Goal: Task Accomplishment & Management: Complete application form

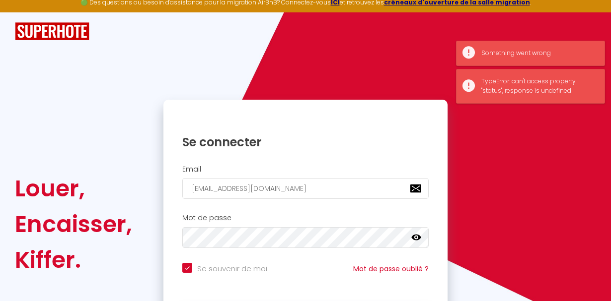
checkbox input "true"
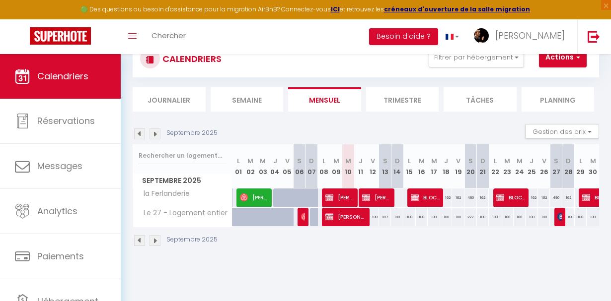
click at [386, 199] on span "[PERSON_NAME]" at bounding box center [376, 197] width 29 height 19
select select "OK"
select select "KO"
select select "0"
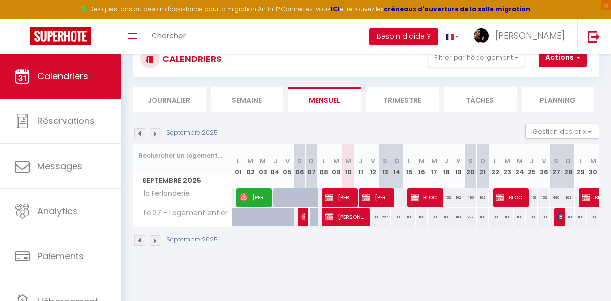
select select "1"
select select
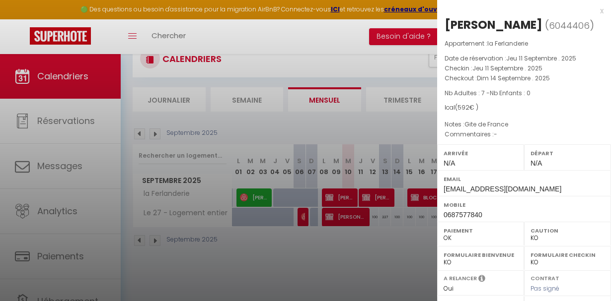
click at [386, 199] on div at bounding box center [305, 150] width 611 height 301
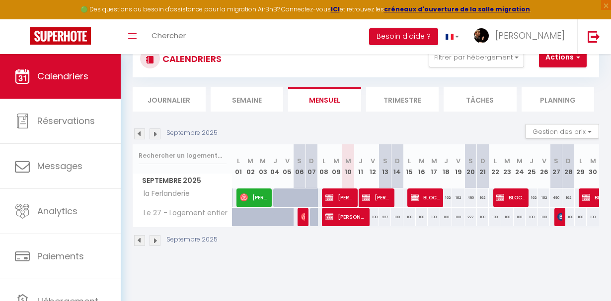
click at [157, 139] on img at bounding box center [154, 134] width 11 height 11
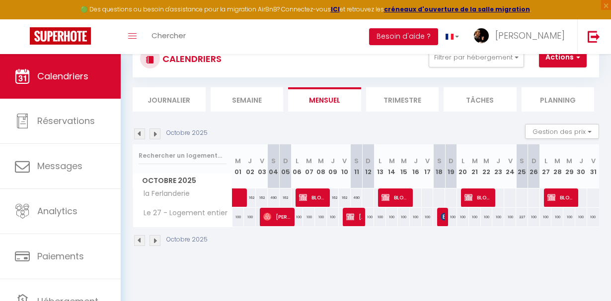
click at [351, 221] on span "[PERSON_NAME]" at bounding box center [354, 217] width 16 height 19
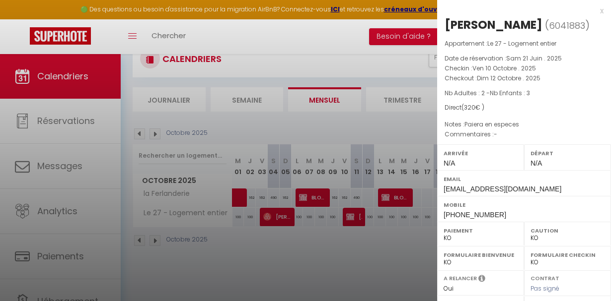
click at [351, 221] on div at bounding box center [305, 150] width 611 height 301
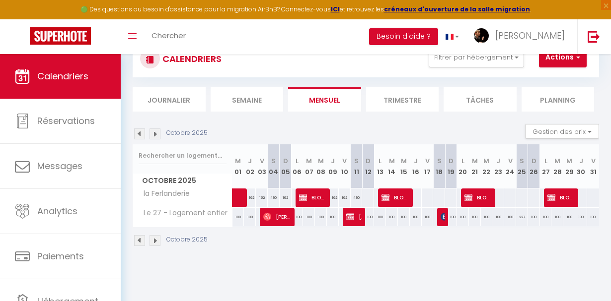
click at [443, 220] on img at bounding box center [445, 217] width 8 height 8
select select "OK"
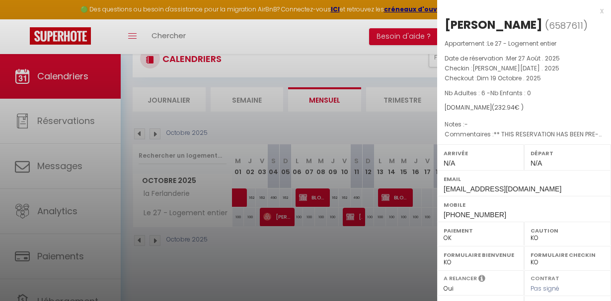
click at [443, 220] on div "Mobile [PHONE_NUMBER]" at bounding box center [524, 209] width 174 height 26
click at [389, 238] on div at bounding box center [305, 150] width 611 height 301
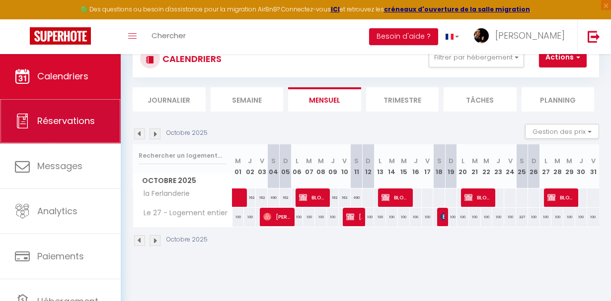
click at [67, 123] on span "Réservations" at bounding box center [66, 121] width 58 height 12
select select "not_cancelled"
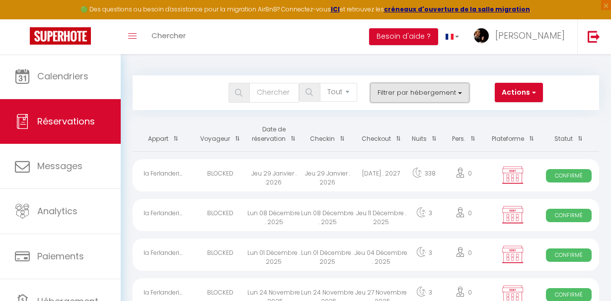
click at [453, 94] on button "Filtrer par hébergement" at bounding box center [419, 93] width 99 height 20
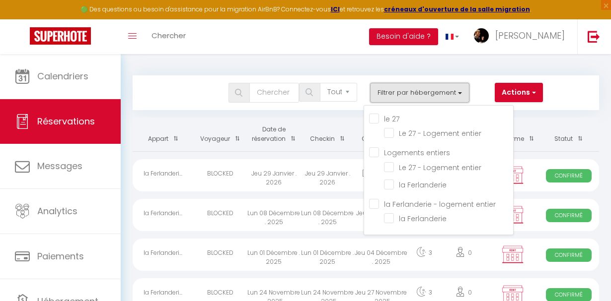
click at [453, 94] on button "Filtrer par hébergement" at bounding box center [419, 93] width 99 height 20
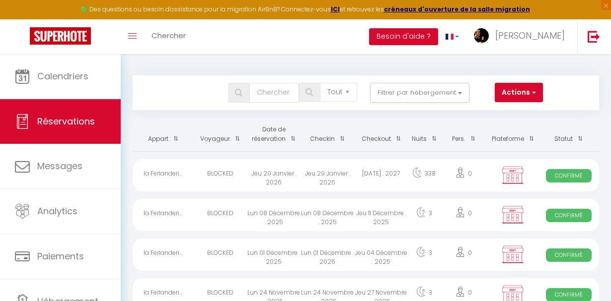
click at [276, 134] on th "Date de réservation" at bounding box center [274, 135] width 54 height 34
click at [276, 138] on th "Date de réservation" at bounding box center [274, 135] width 54 height 34
click at [289, 139] on span at bounding box center [291, 139] width 10 height 18
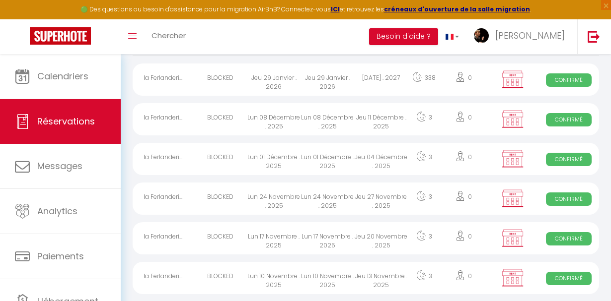
scroll to position [99, 0]
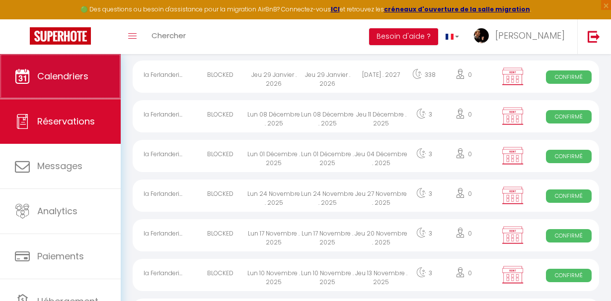
click at [90, 83] on link "Calendriers" at bounding box center [60, 76] width 121 height 45
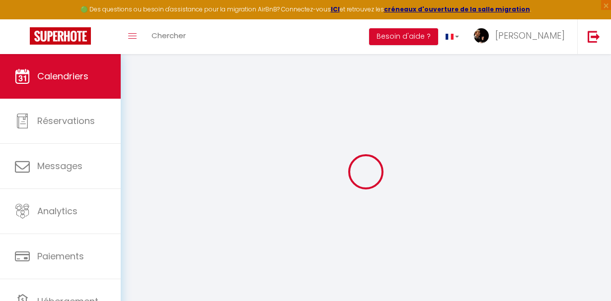
select select
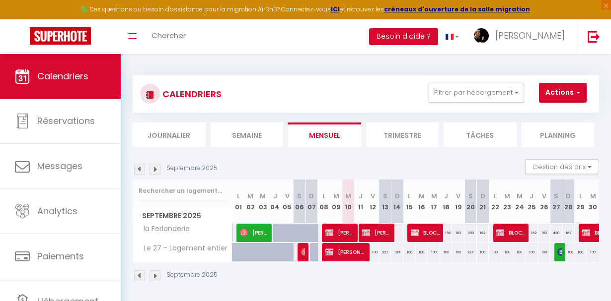
click at [561, 255] on img at bounding box center [561, 252] width 8 height 8
select select "OK"
select select "KO"
select select "0"
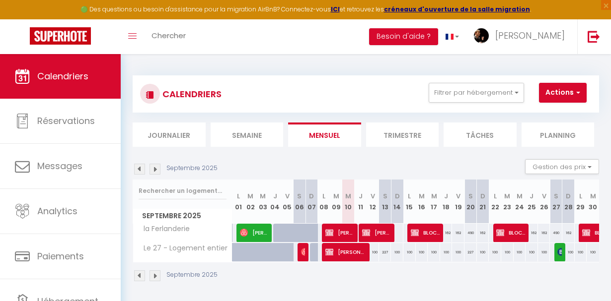
select select "1"
select select
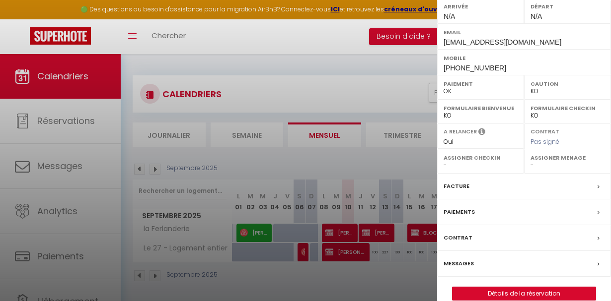
scroll to position [161, 0]
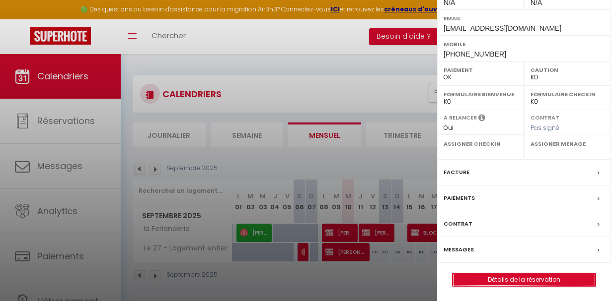
click at [537, 281] on link "Détails de la réservation" at bounding box center [523, 280] width 143 height 13
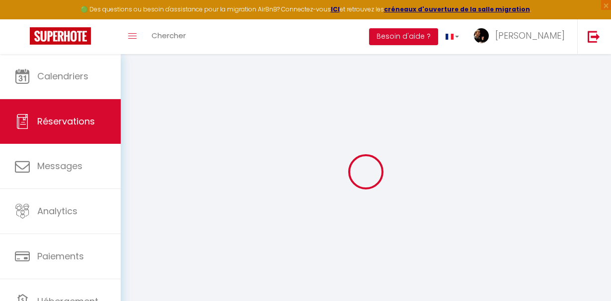
type input "[PERSON_NAME]"
type input "gellier"
type input "[EMAIL_ADDRESS][DOMAIN_NAME]"
type input "[PHONE_NUMBER]"
type input "."
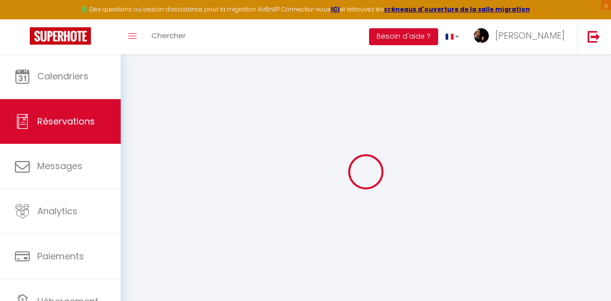
select select "FR"
type input "38.59"
type input "3.25"
select select "2562"
select select "1"
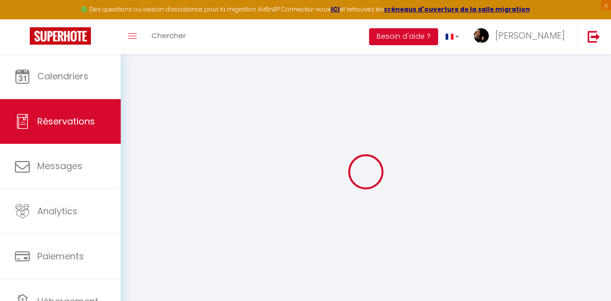
select select
type input "5"
select select "12"
select select
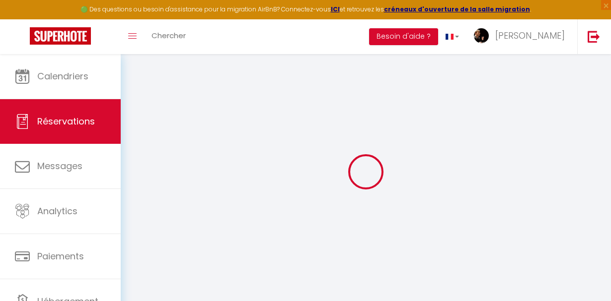
type input "227"
checkbox input "false"
type input "0"
select select "2"
type input "0"
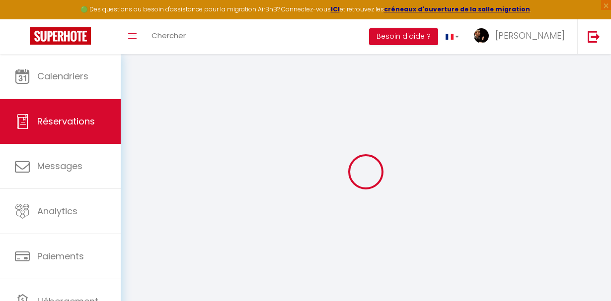
type input "0"
select select
select select "14"
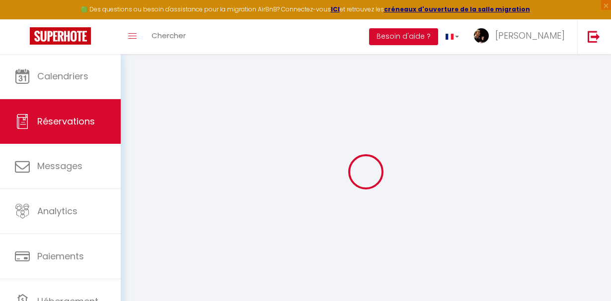
checkbox input "false"
select select
checkbox input "false"
select select
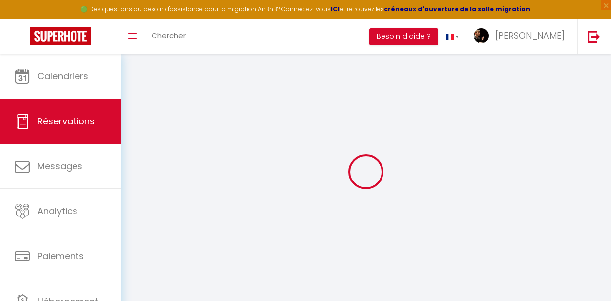
select select
checkbox input "false"
type doubles0 "** THIS RESERVATION HAS BEEN PRE-PAID ** BOOKING NOTE : Payment charge is EUR 3…"
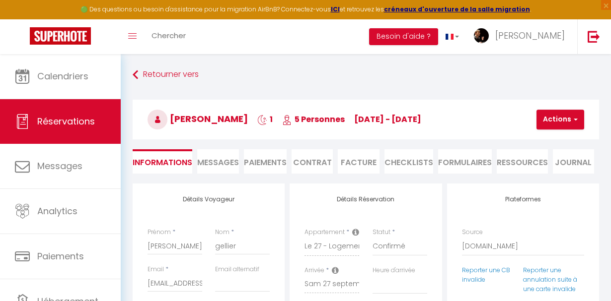
select select
checkbox input "false"
type input "4.95"
select select
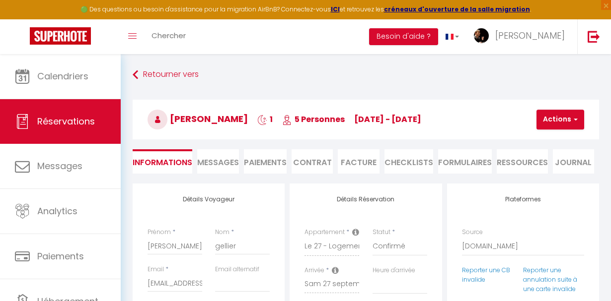
select select
checkbox input "false"
select select
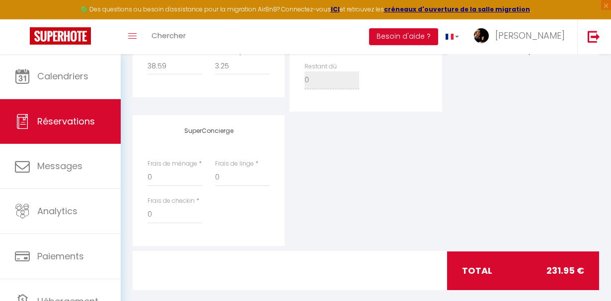
scroll to position [465, 0]
